Goal: Obtain resource: Obtain resource

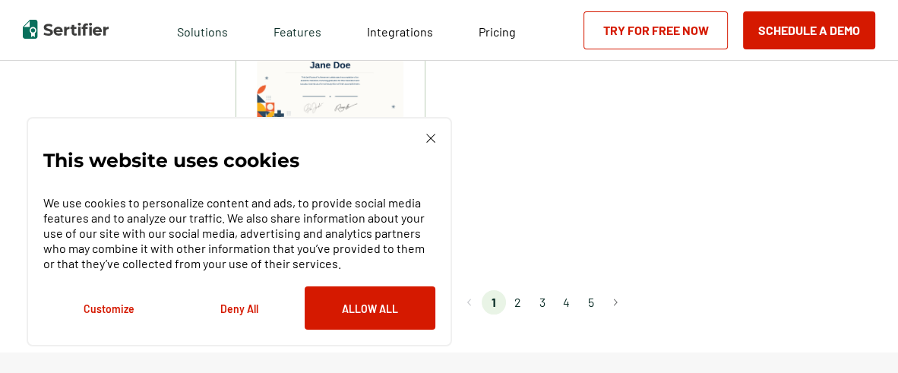
scroll to position [1443, 0]
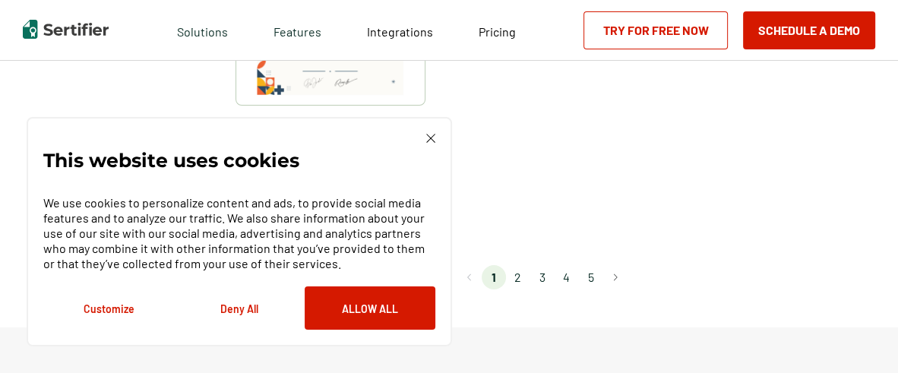
click at [521, 278] on li "2" at bounding box center [518, 277] width 24 height 24
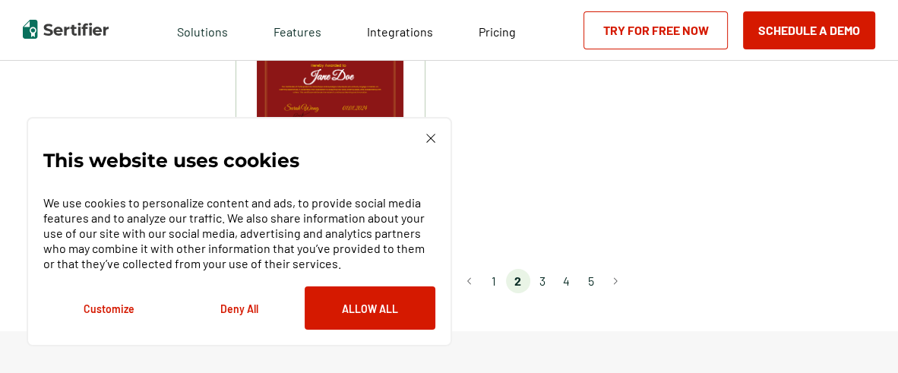
click at [537, 269] on li "3" at bounding box center [542, 281] width 24 height 24
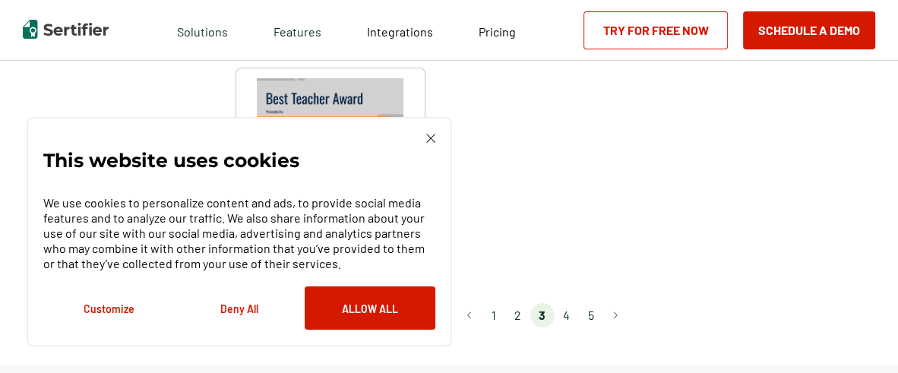
scroll to position [1291, 0]
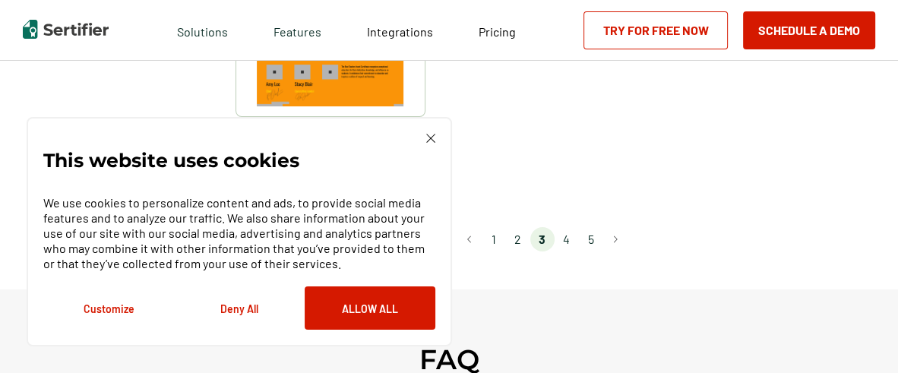
click at [517, 236] on li "2" at bounding box center [518, 239] width 24 height 24
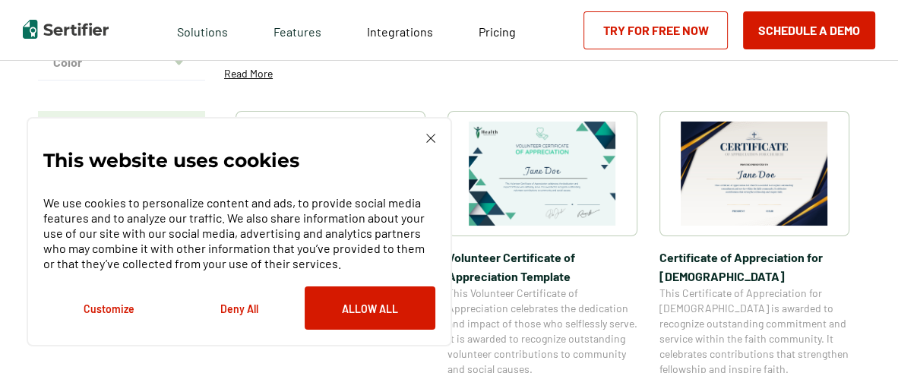
scroll to position [227, 0]
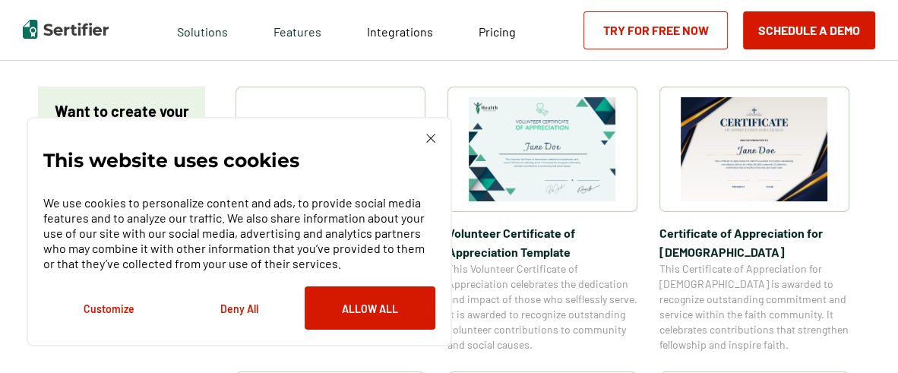
click at [522, 198] on img at bounding box center [542, 149] width 147 height 104
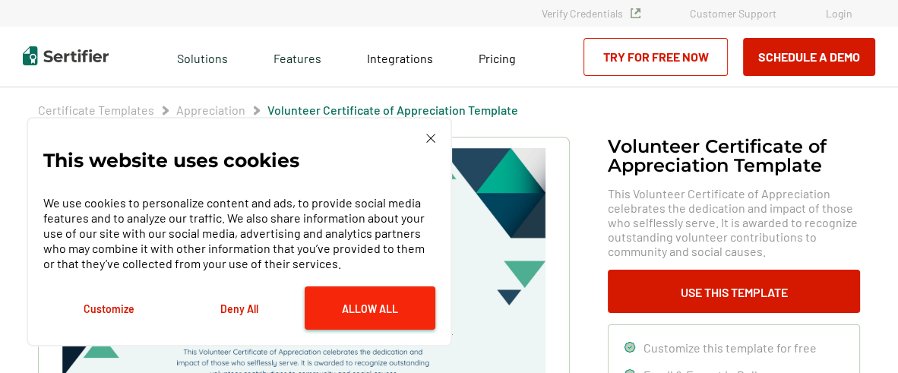
click at [343, 293] on button "Allow All" at bounding box center [370, 307] width 131 height 43
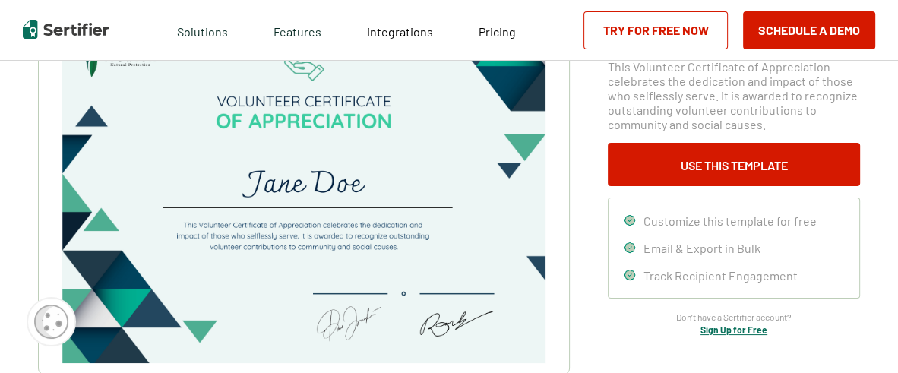
scroll to position [152, 0]
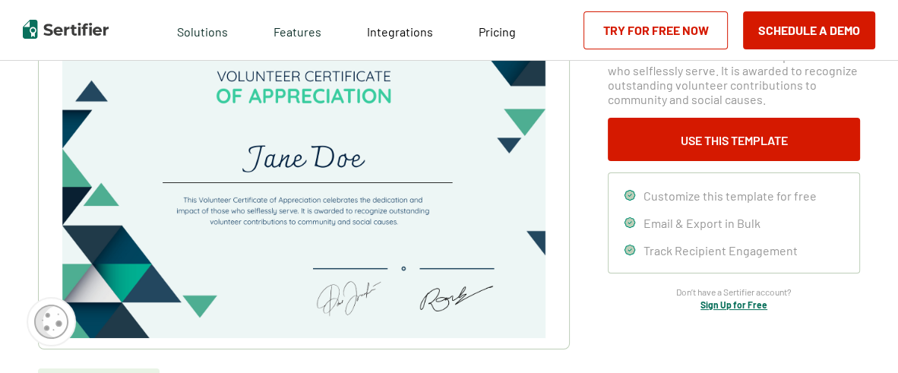
click at [369, 160] on img at bounding box center [303, 167] width 483 height 342
click at [626, 191] on icon at bounding box center [630, 195] width 10 height 10
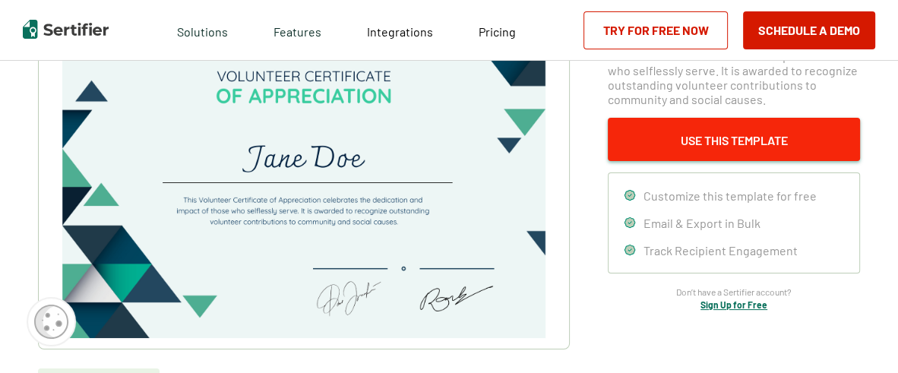
click at [687, 141] on button "Use This Template" at bounding box center [734, 139] width 252 height 43
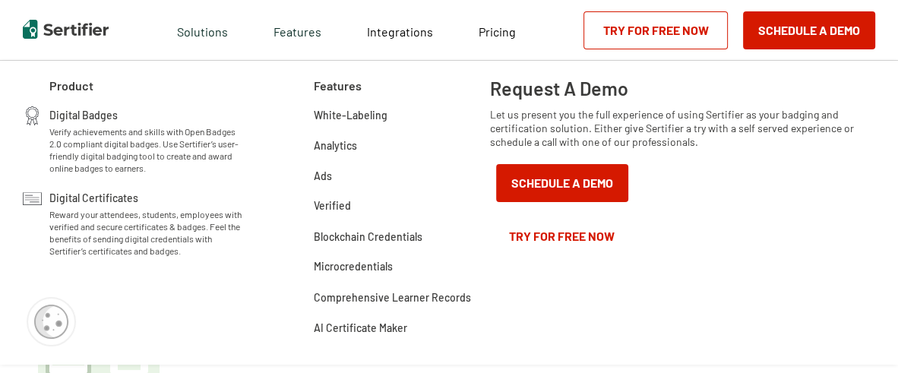
scroll to position [227, 0]
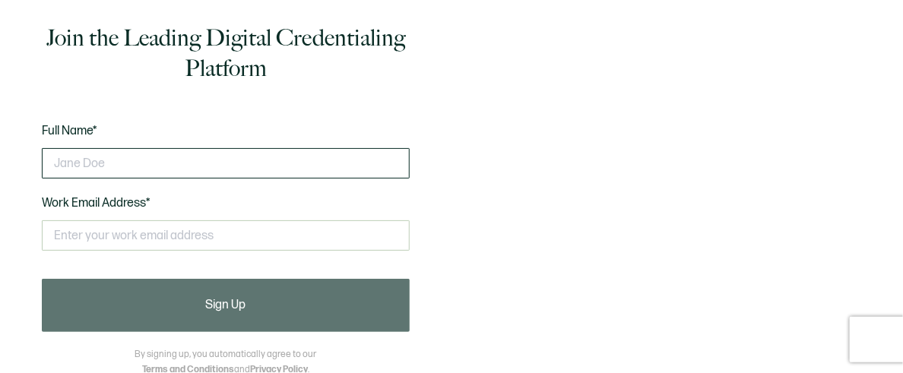
click at [83, 166] on input "text" at bounding box center [226, 163] width 368 height 30
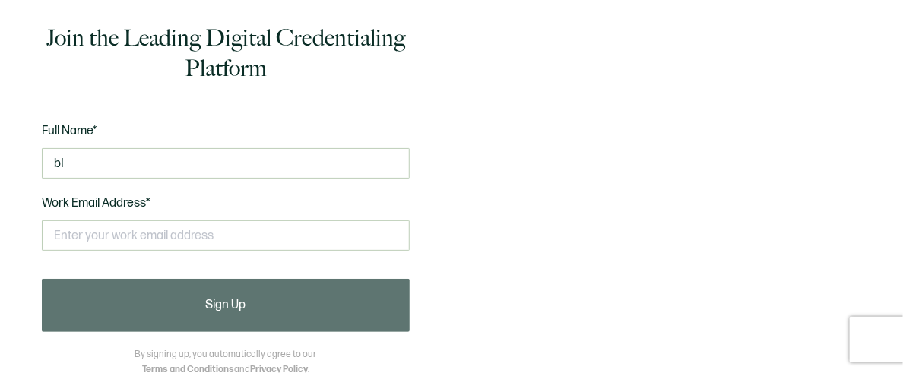
type input "b"
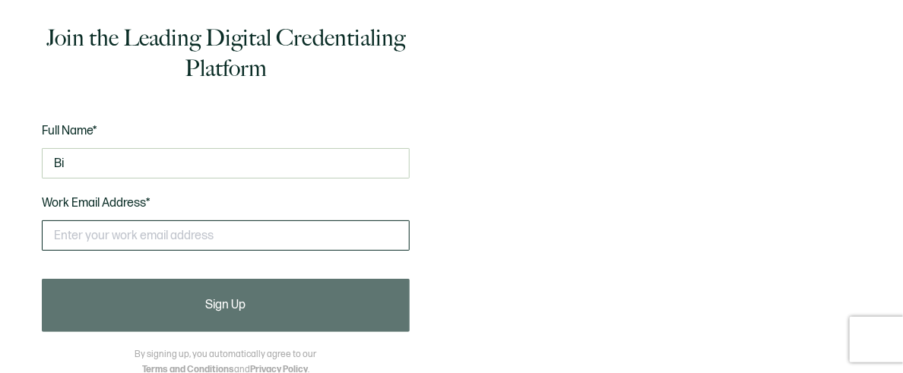
type input "B"
